Goal: Contribute content: Add original content to the website for others to see

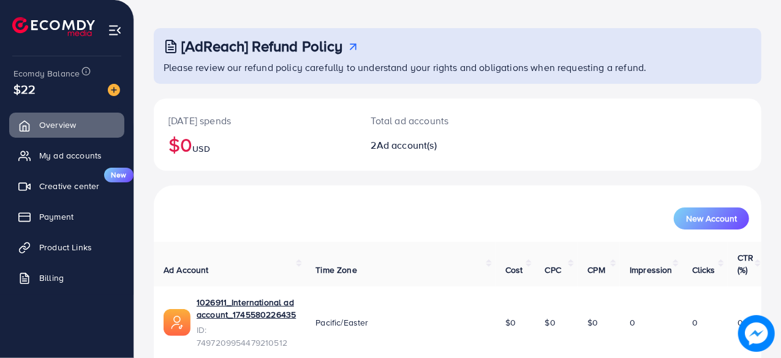
scroll to position [51, 0]
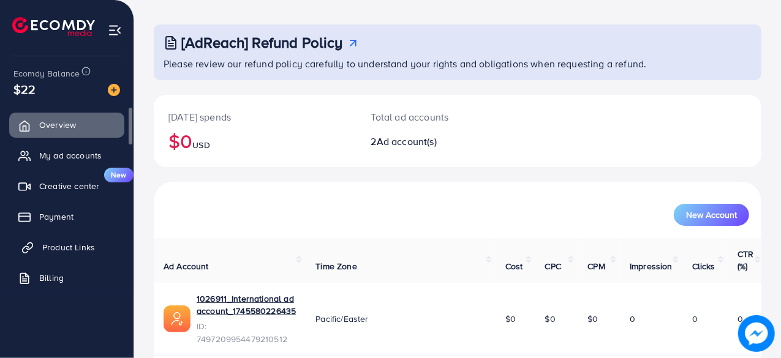
click at [60, 252] on span "Product Links" at bounding box center [68, 247] width 53 height 12
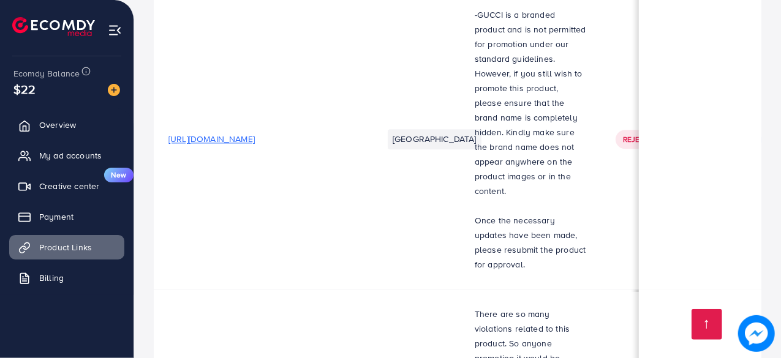
scroll to position [0, 426]
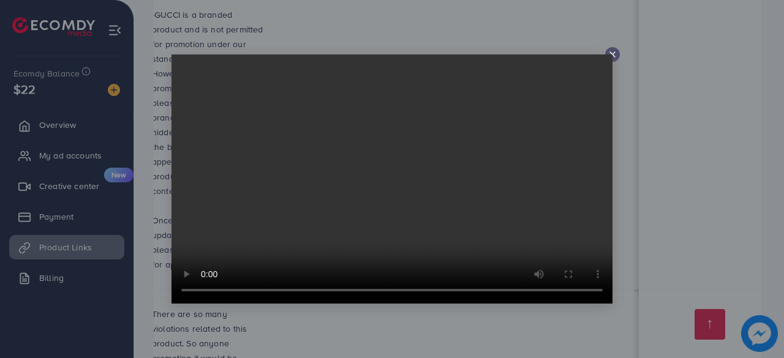
click at [615, 56] on icon at bounding box center [613, 55] width 10 height 10
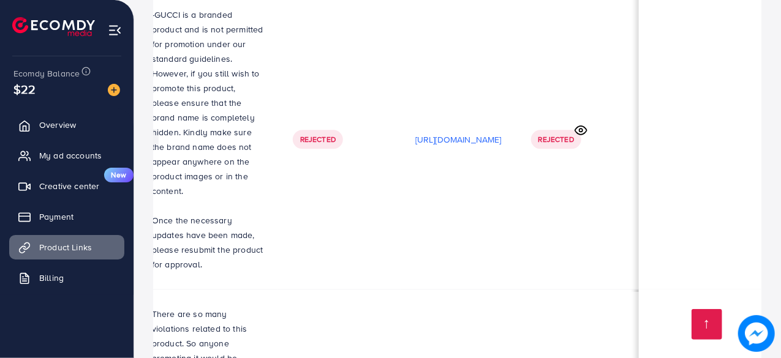
scroll to position [0, 424]
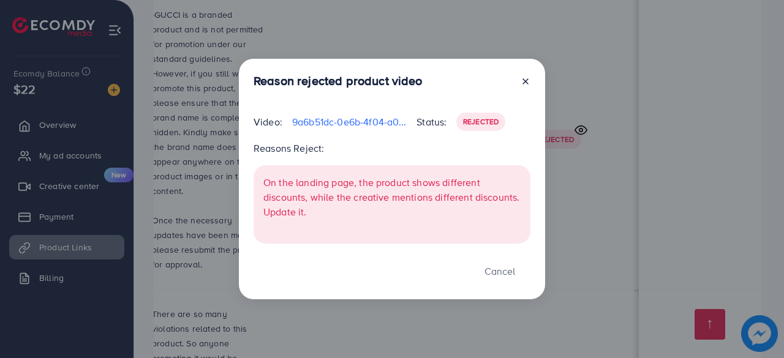
click at [526, 84] on icon at bounding box center [526, 82] width 10 height 10
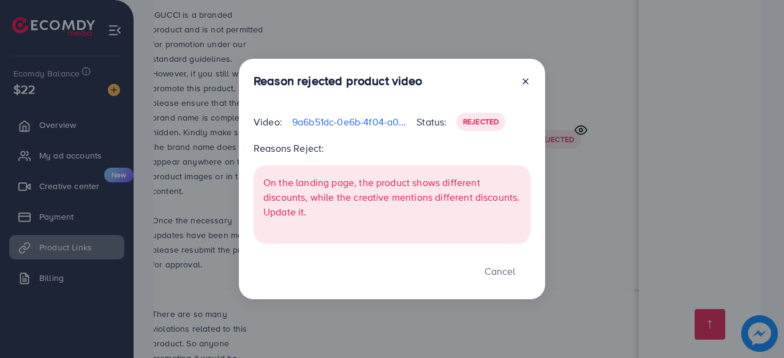
click at [528, 80] on icon at bounding box center [526, 82] width 10 height 10
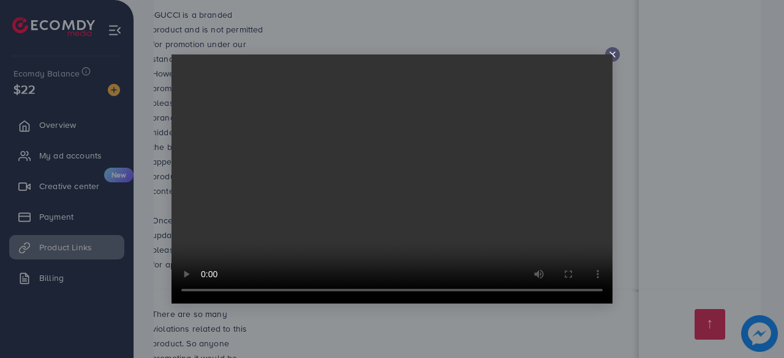
click at [189, 290] on video at bounding box center [392, 179] width 441 height 249
click at [613, 58] on icon at bounding box center [613, 55] width 10 height 10
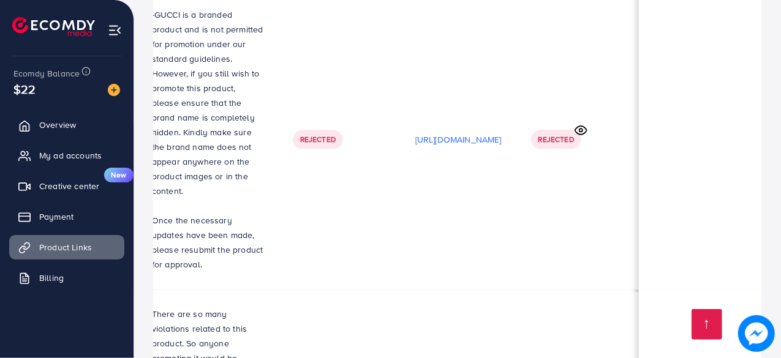
scroll to position [0, 426]
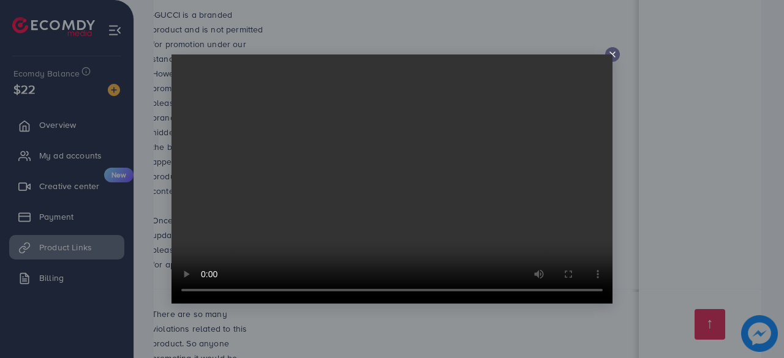
click at [610, 55] on video at bounding box center [392, 179] width 441 height 249
click at [614, 57] on line at bounding box center [612, 54] width 5 height 5
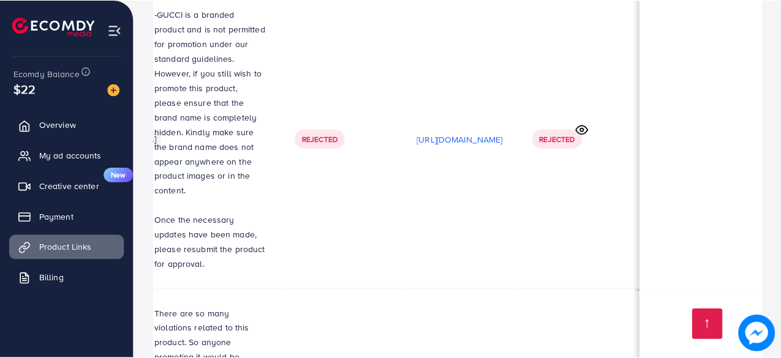
scroll to position [0, 424]
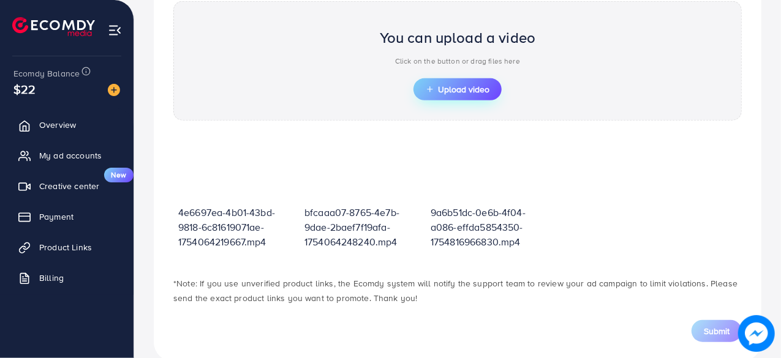
click at [474, 91] on span "Upload video" at bounding box center [458, 89] width 64 height 9
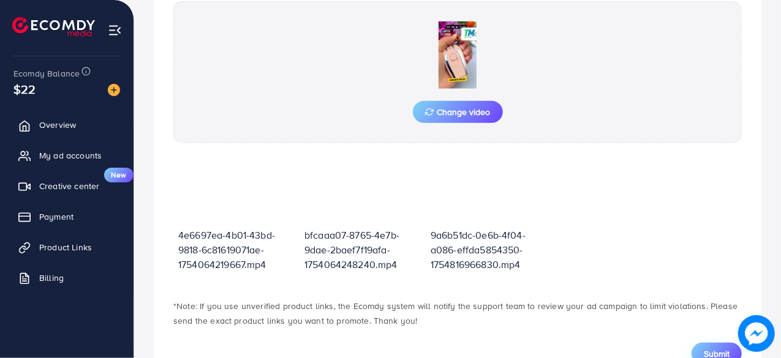
click at [708, 348] on span "Submit" at bounding box center [717, 354] width 26 height 12
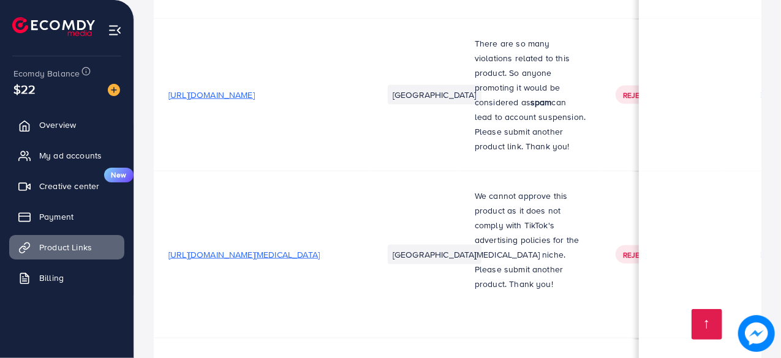
scroll to position [881, 0]
